Goal: Task Accomplishment & Management: Complete application form

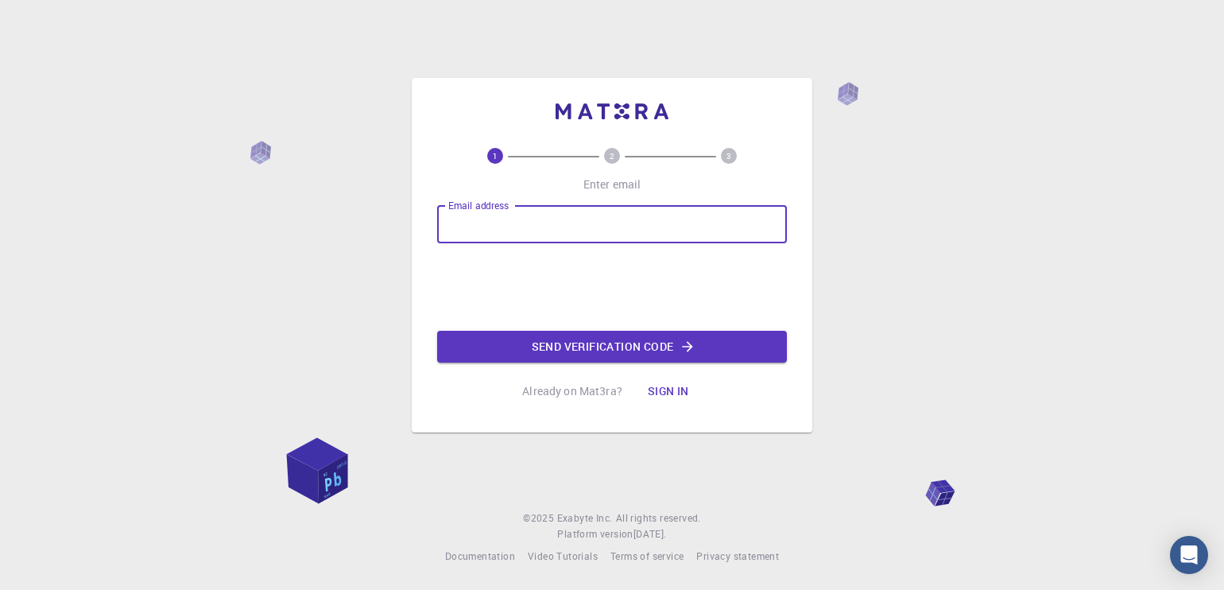
click at [467, 213] on input "Email address" at bounding box center [612, 224] width 350 height 38
type input "[EMAIL_ADDRESS][DOMAIN_NAME]"
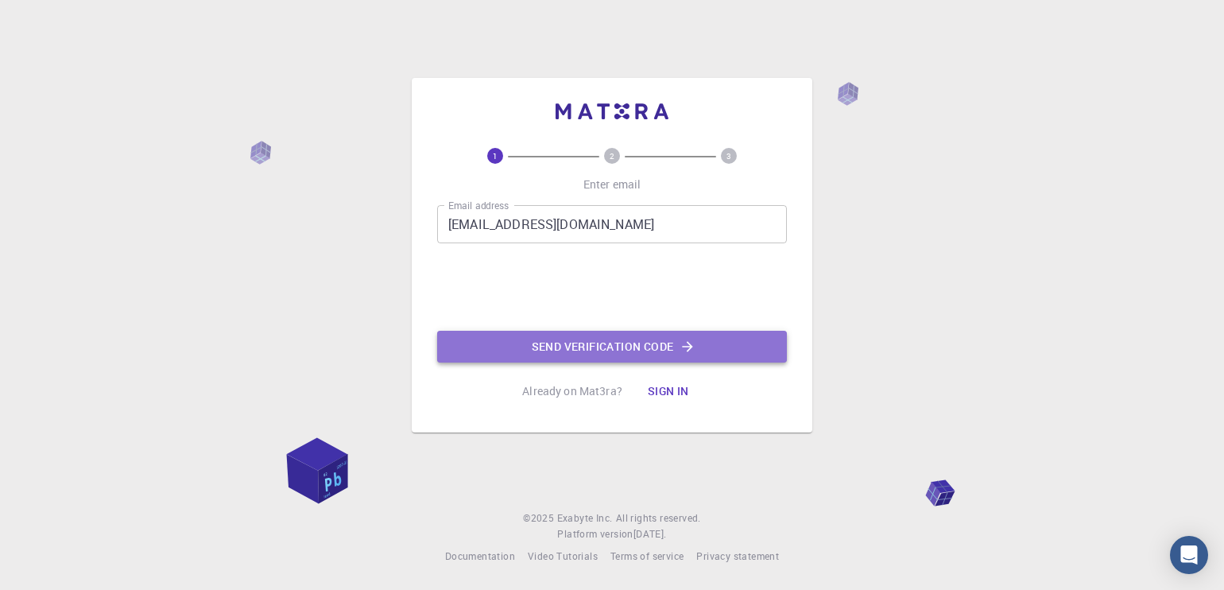
click at [533, 348] on button "Send verification code" at bounding box center [612, 347] width 350 height 32
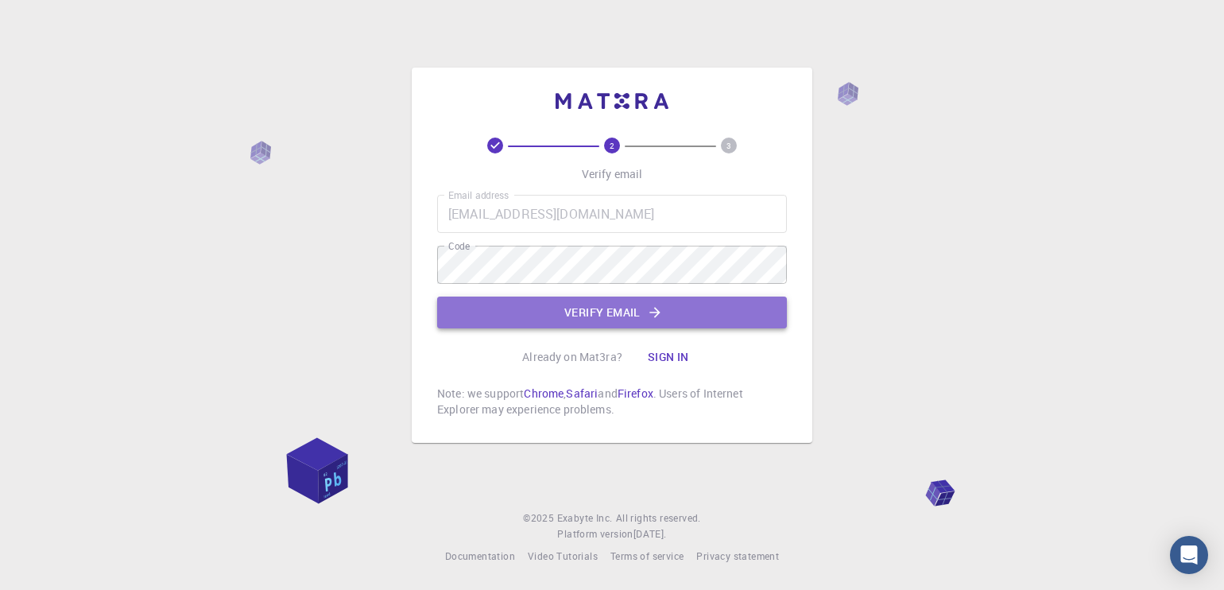
click at [553, 309] on button "Verify email" at bounding box center [612, 313] width 350 height 32
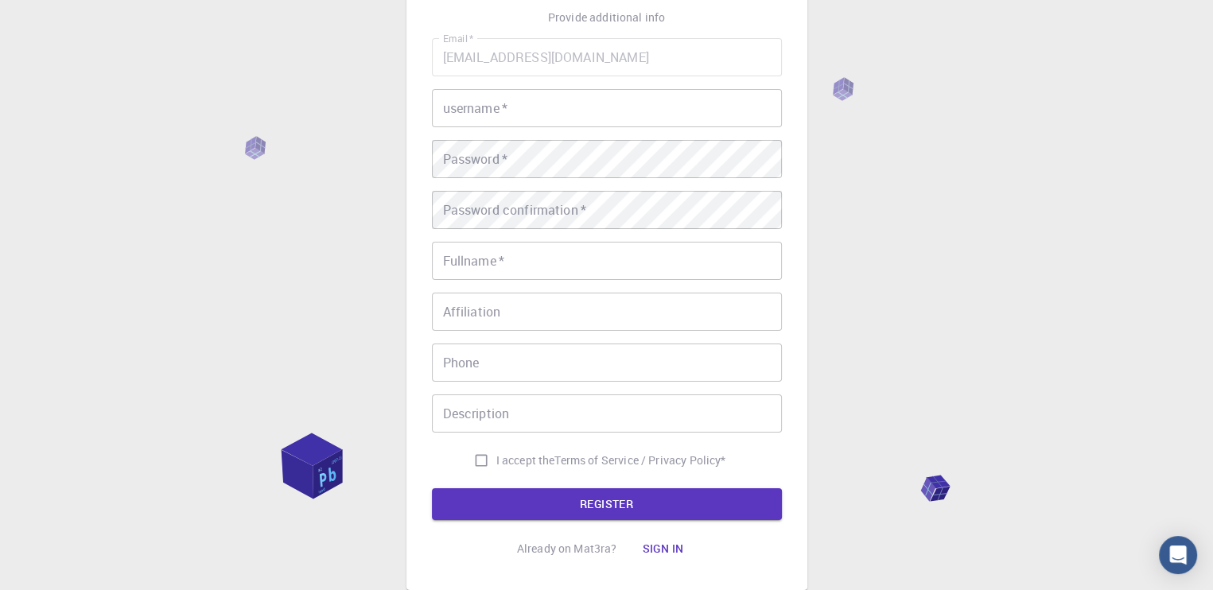
scroll to position [118, 0]
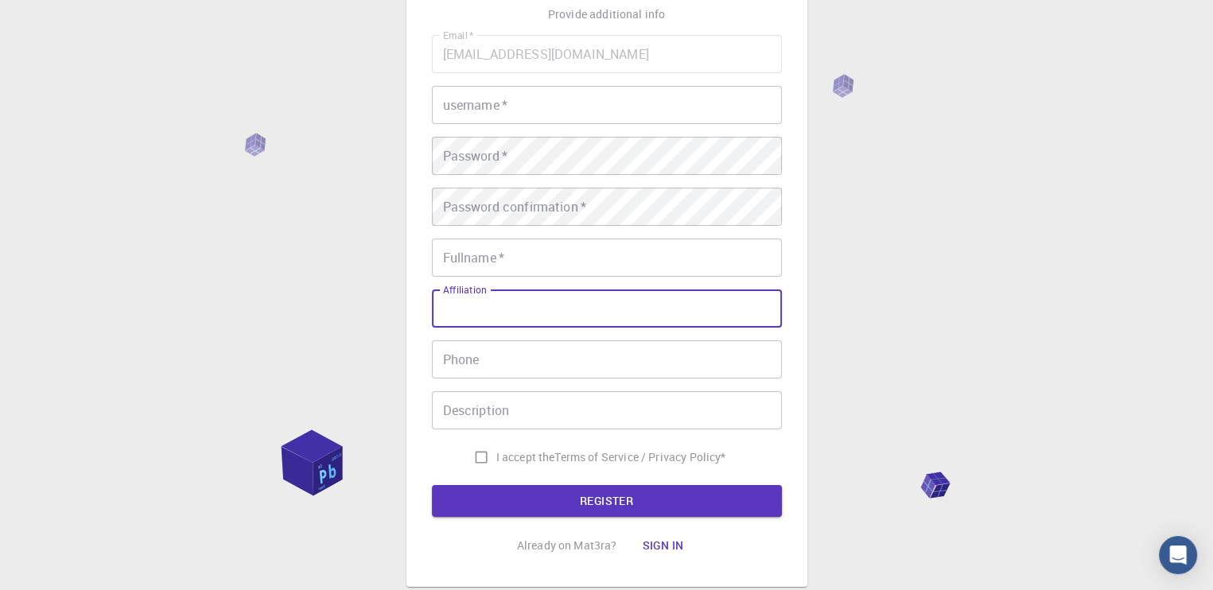
click at [585, 300] on input "Affiliation" at bounding box center [607, 308] width 350 height 38
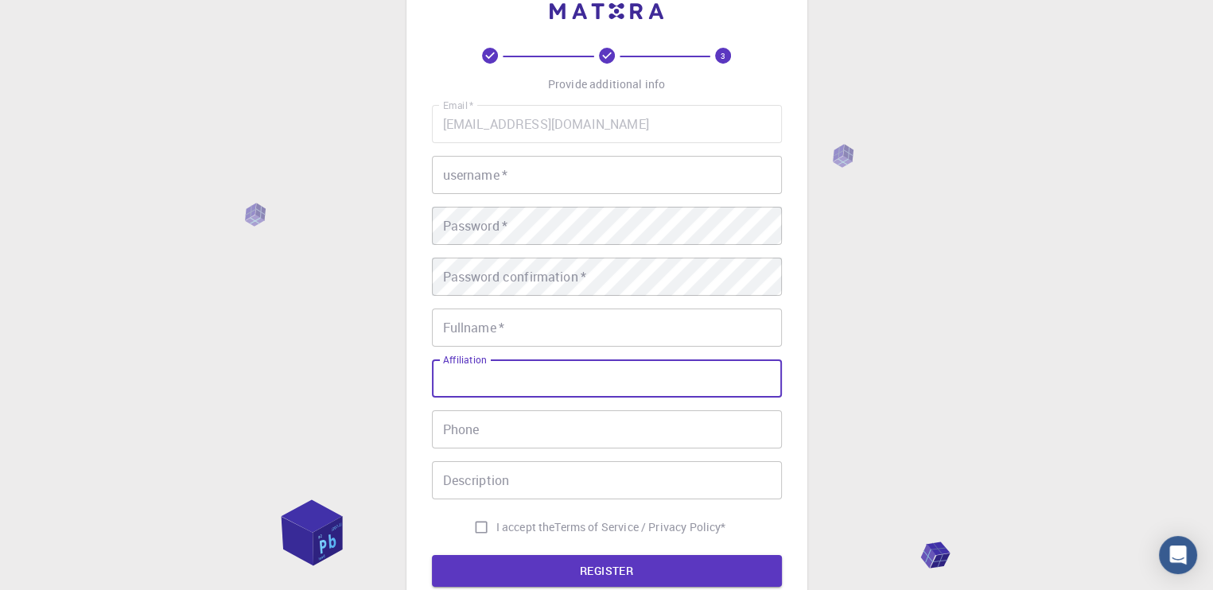
scroll to position [0, 0]
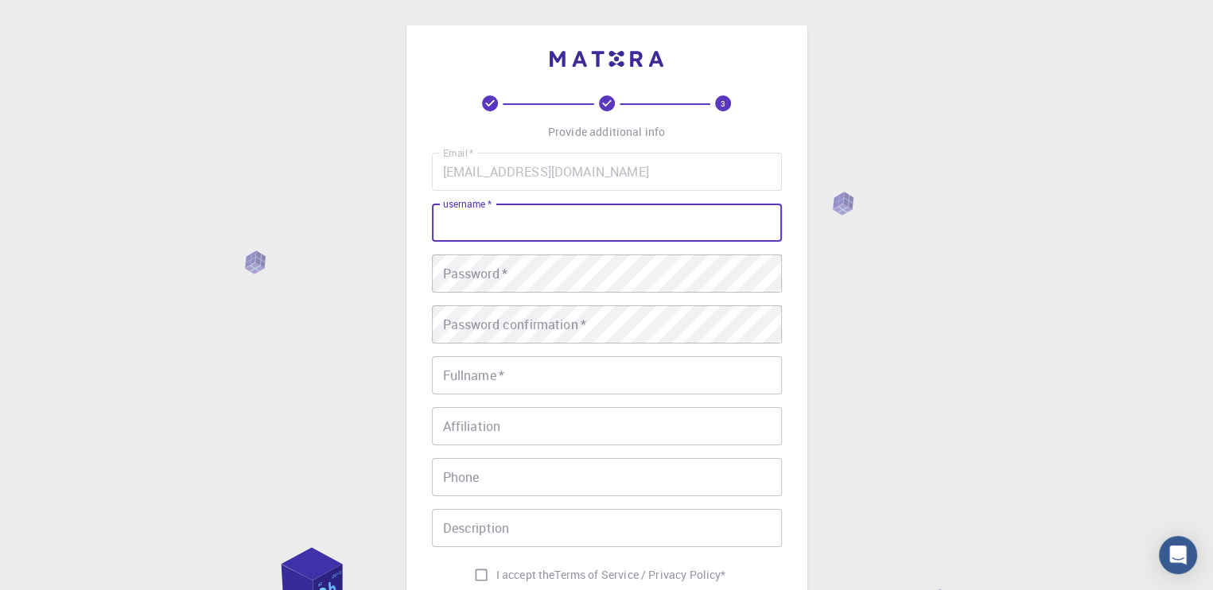
click at [508, 228] on input "username   *" at bounding box center [607, 223] width 350 height 38
type input "srishanth9391"
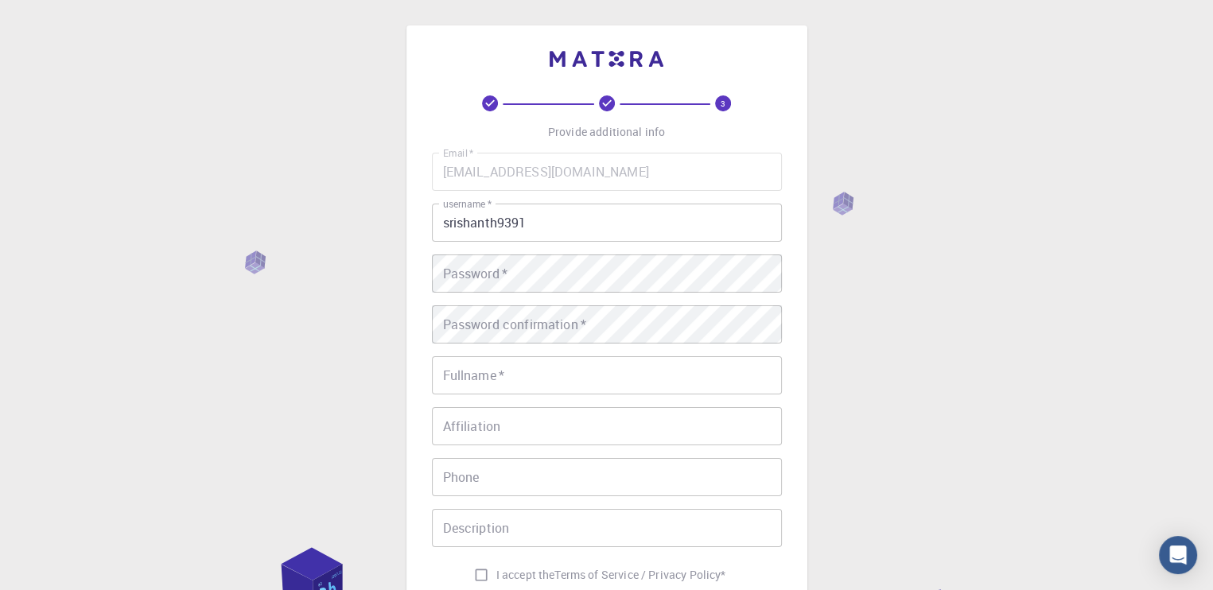
click at [674, 138] on div "3 Provide additional info Email   * [EMAIL_ADDRESS][DOMAIN_NAME] Email   * user…" at bounding box center [607, 387] width 350 height 584
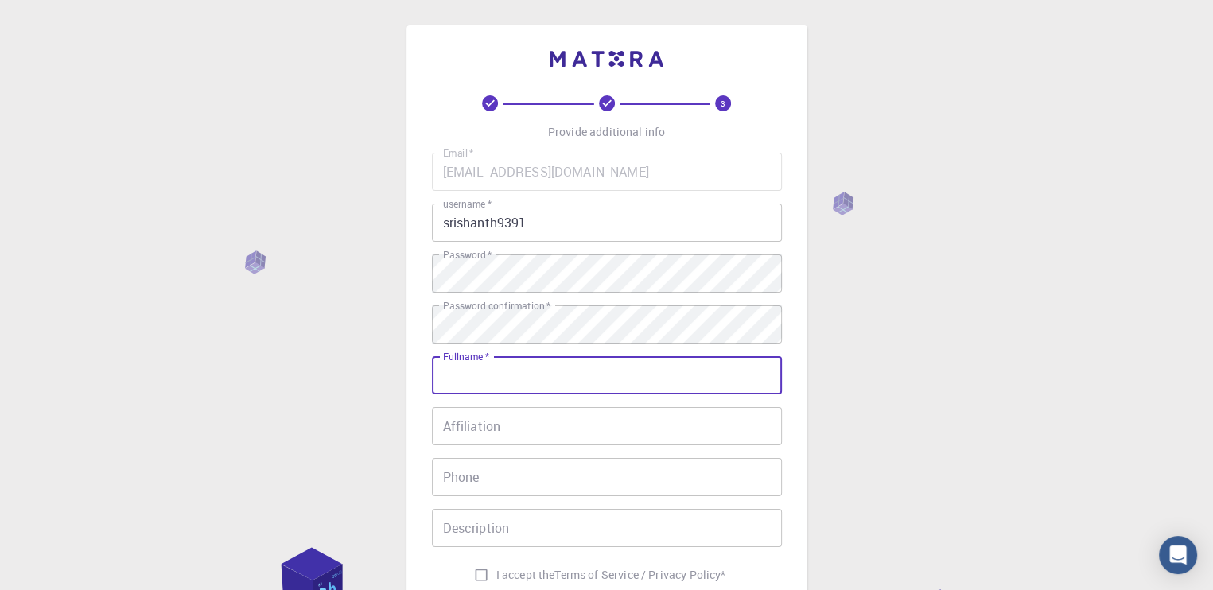
click at [541, 383] on input "Fullname   *" at bounding box center [607, 375] width 350 height 38
click at [541, 383] on input "[PERSON_NAME]" at bounding box center [607, 375] width 350 height 38
click at [520, 367] on input "[PERSON_NAME]" at bounding box center [607, 375] width 350 height 38
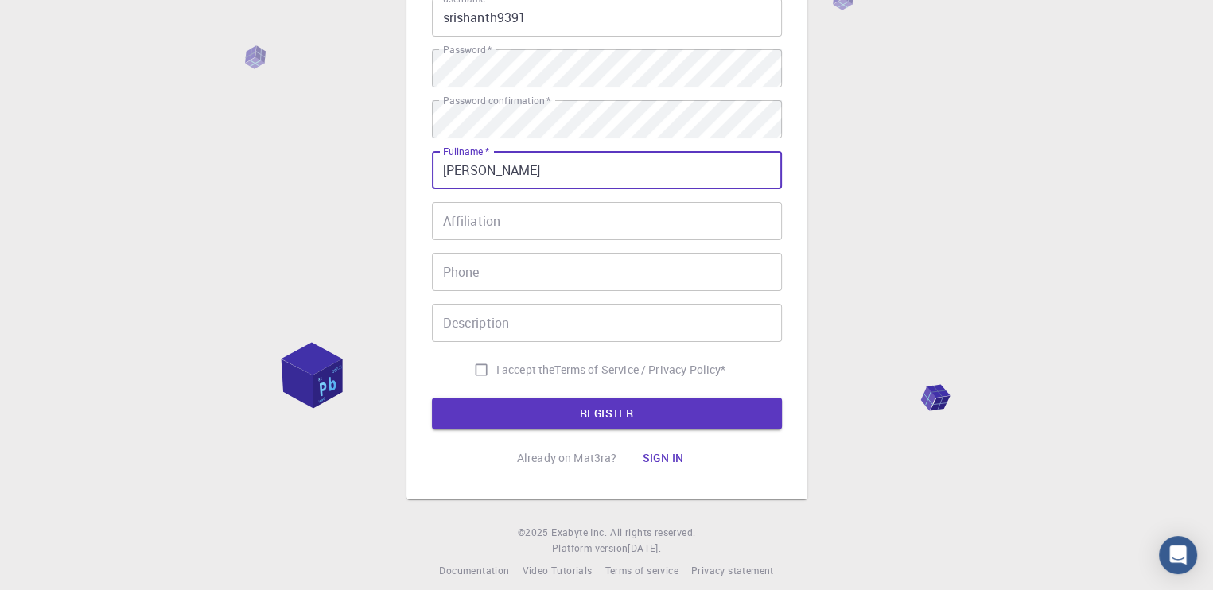
scroll to position [218, 0]
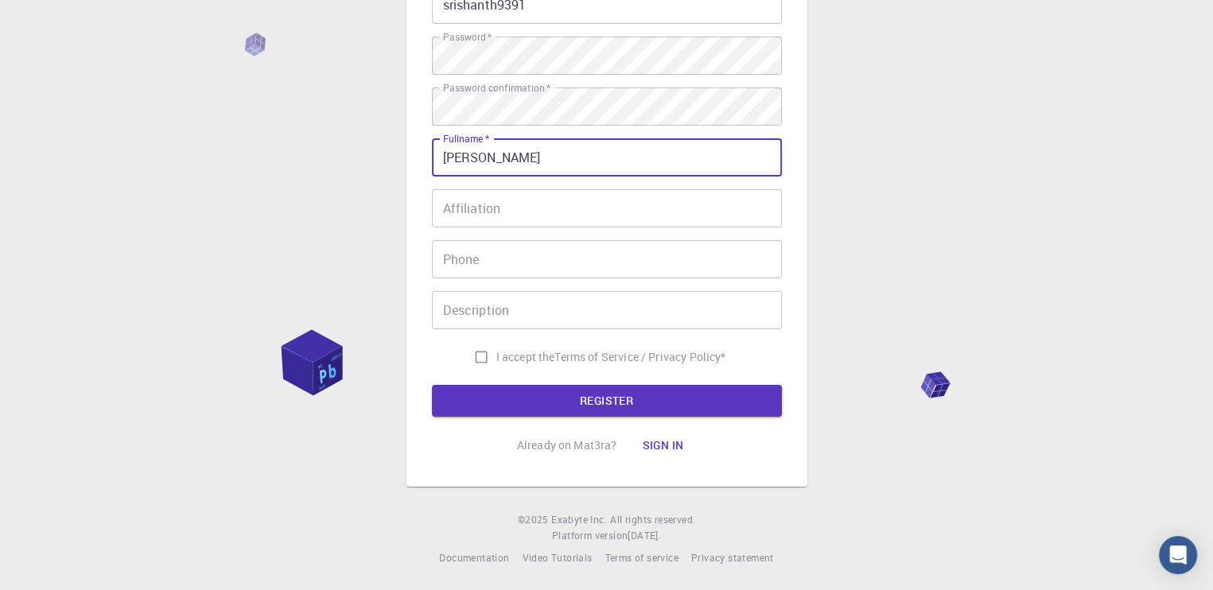
type input "[PERSON_NAME]"
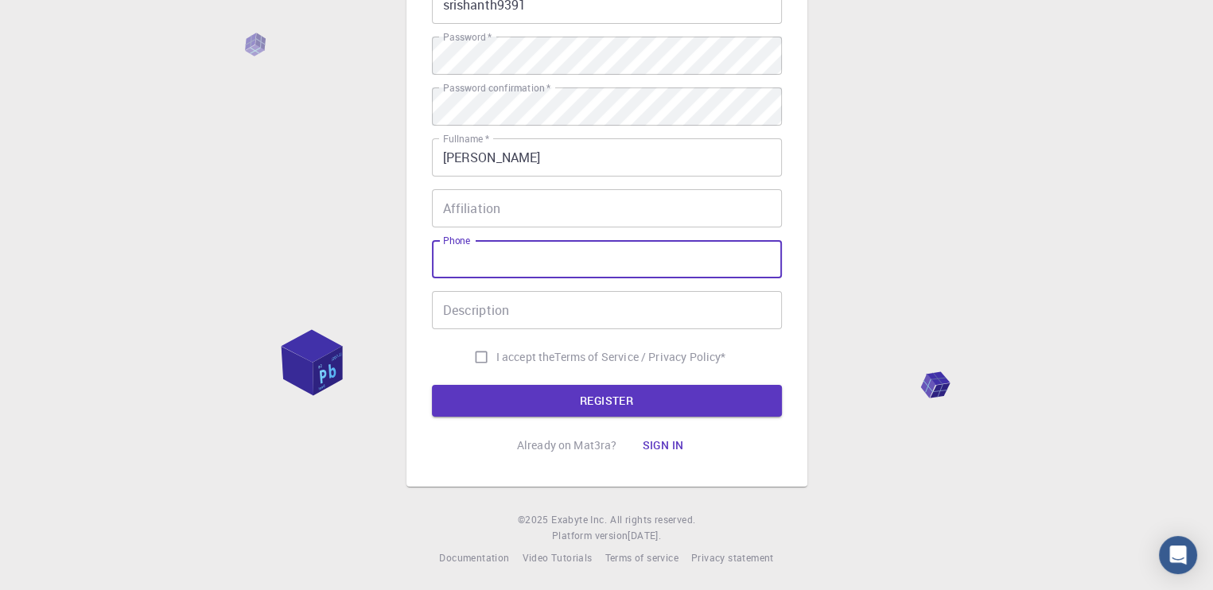
click at [557, 265] on input "Phone" at bounding box center [607, 259] width 350 height 38
type input "6305807769"
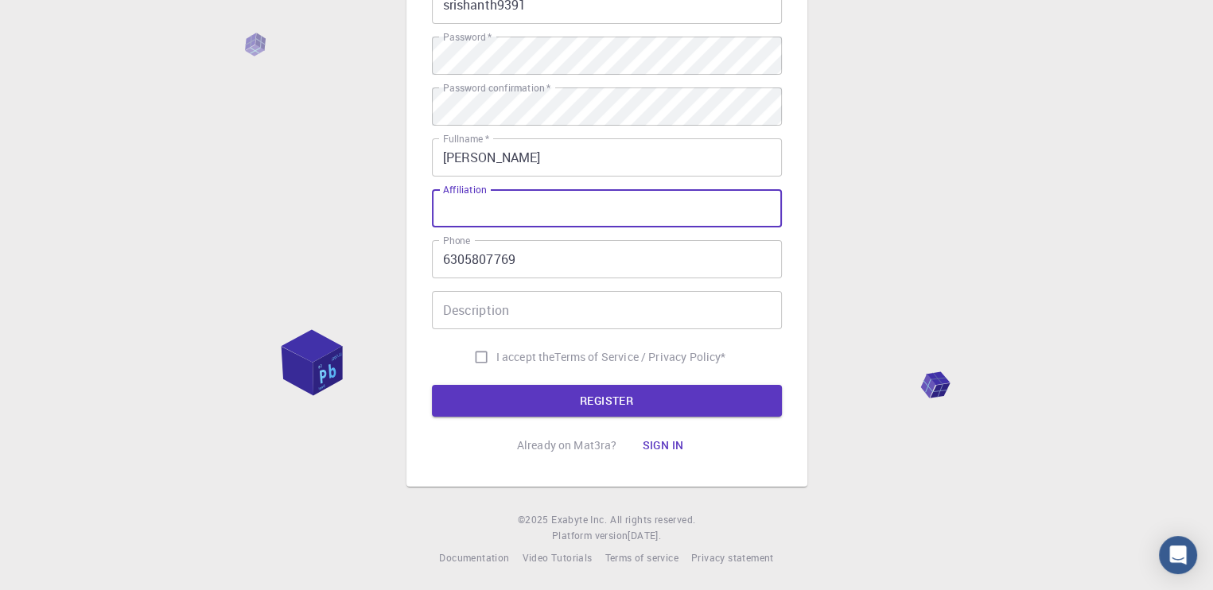
click at [537, 197] on input "Affiliation" at bounding box center [607, 208] width 350 height 38
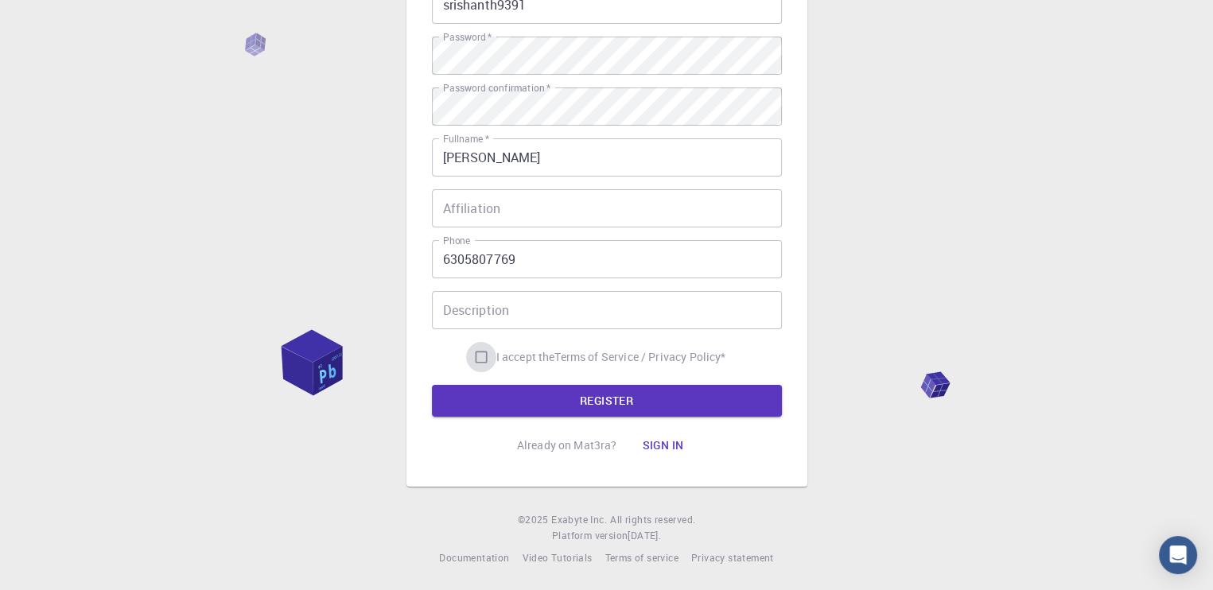
click at [479, 361] on input "I accept the Terms of Service / Privacy Policy *" at bounding box center [481, 357] width 30 height 30
checkbox input "true"
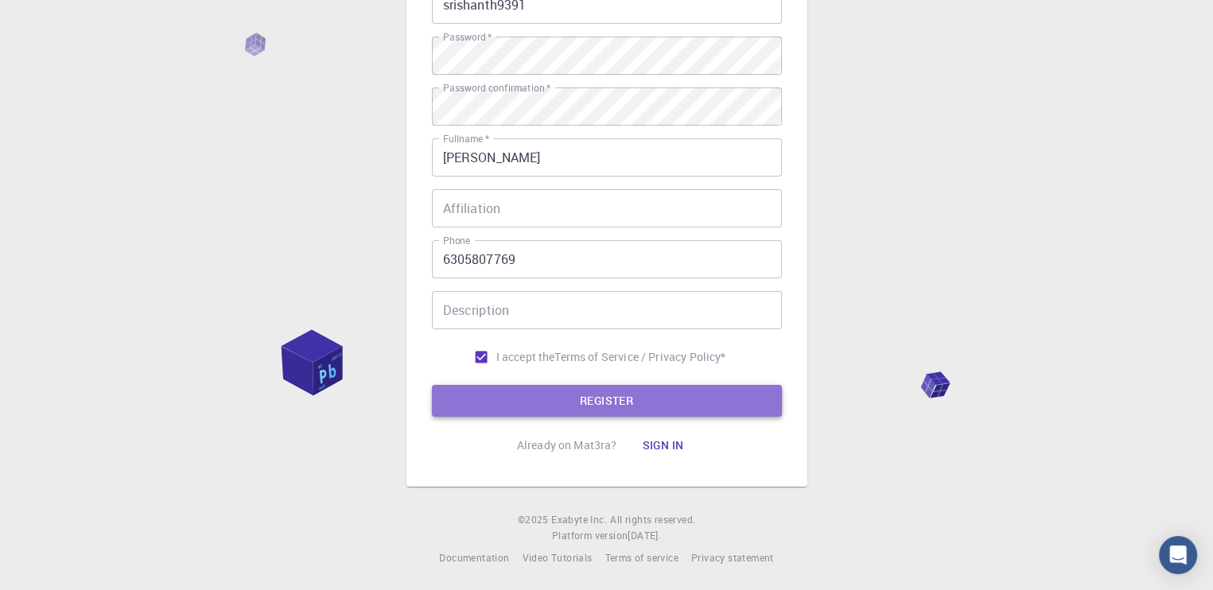
click at [481, 393] on button "REGISTER" at bounding box center [607, 401] width 350 height 32
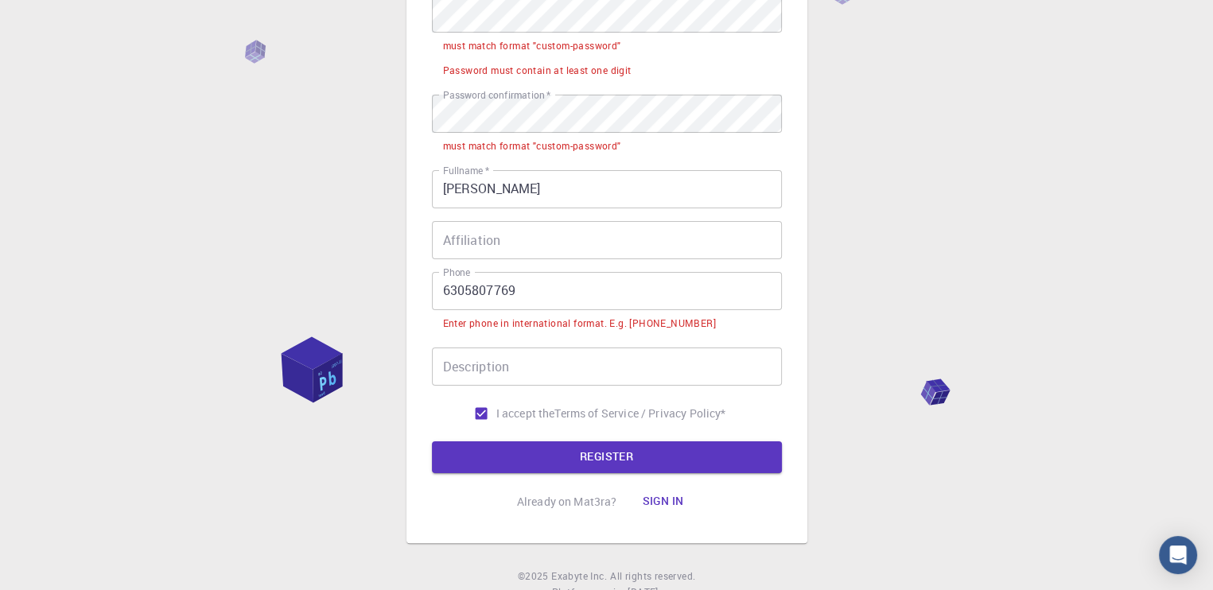
scroll to position [261, 0]
